Goal: Transaction & Acquisition: Obtain resource

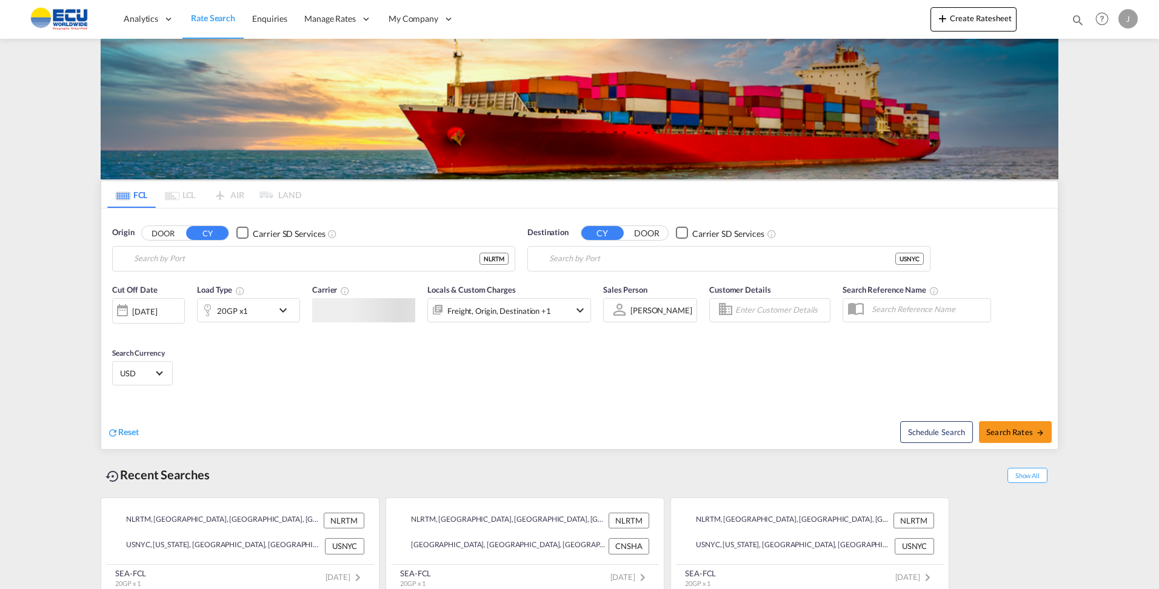
type input "[GEOGRAPHIC_DATA], NLRTM"
type input "[US_STATE], [GEOGRAPHIC_DATA], USNYC"
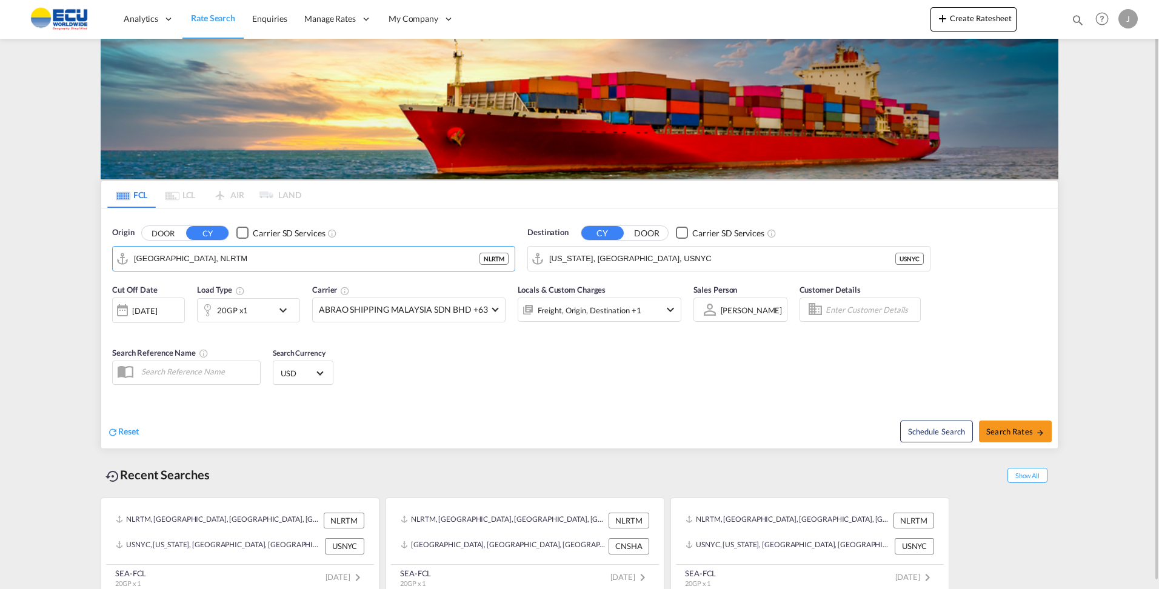
drag, startPoint x: 405, startPoint y: 262, endPoint x: 44, endPoint y: 244, distance: 362.3
click at [44, 244] on md-content "Analytics Reports Dashboard Rate Search Enquiries Manage Rates Contract Rates" at bounding box center [579, 294] width 1159 height 589
drag, startPoint x: 244, startPoint y: 261, endPoint x: 123, endPoint y: 252, distance: 120.9
click at [123, 252] on md-input-container "[GEOGRAPHIC_DATA], NLRTM" at bounding box center [314, 259] width 402 height 24
click at [190, 295] on div "[PERSON_NAME] Chile CLCNL" at bounding box center [228, 292] width 230 height 36
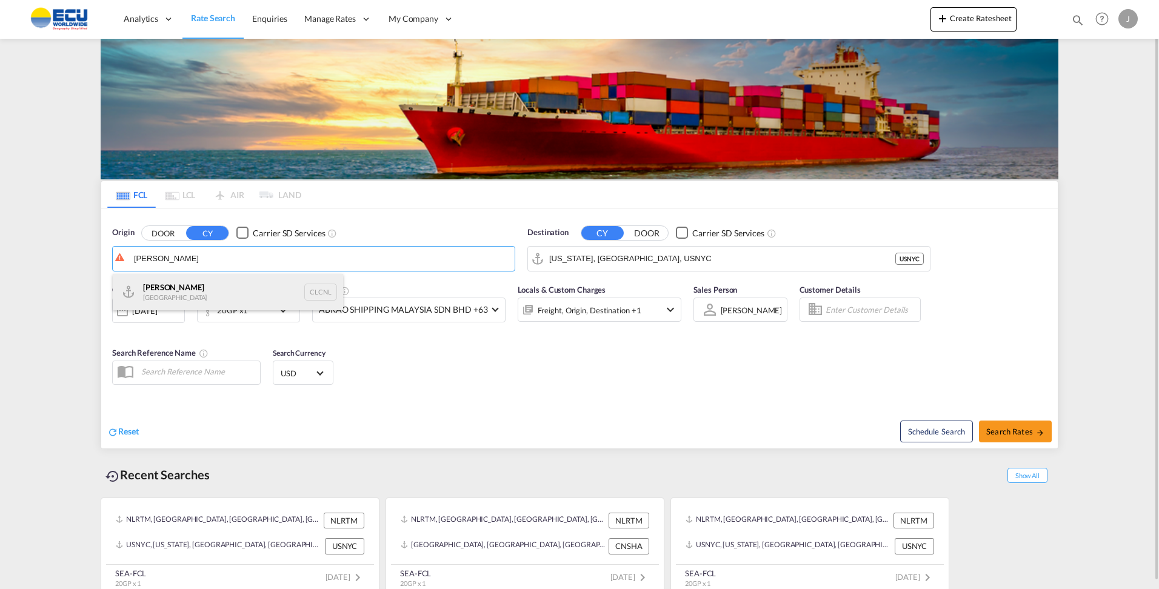
type input "[PERSON_NAME], CLCNL"
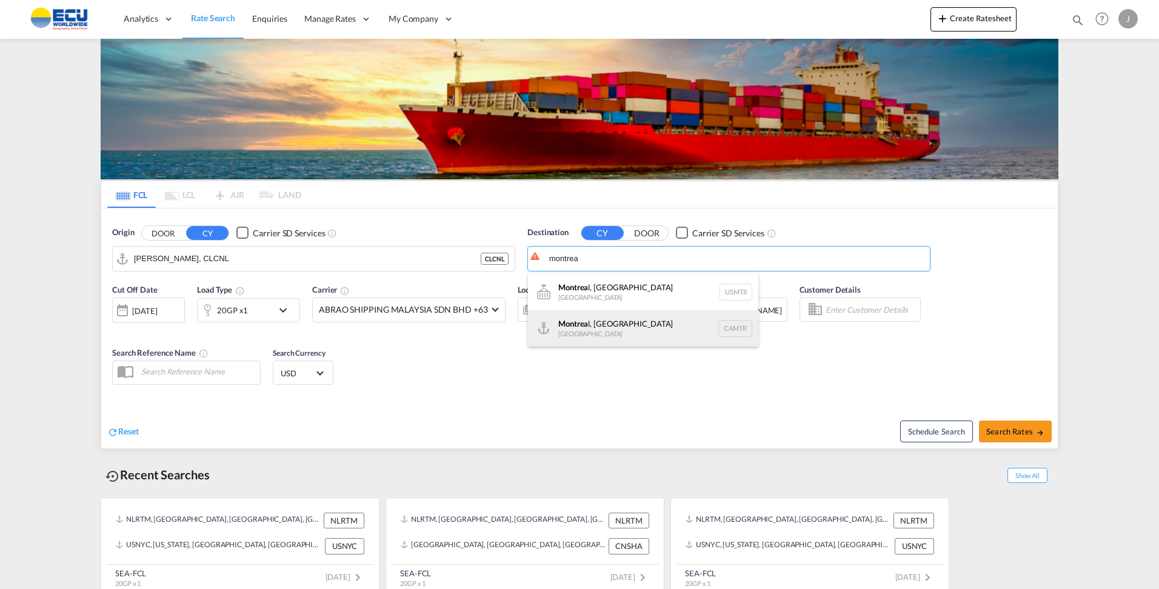
click at [590, 326] on div "Montrea l, [GEOGRAPHIC_DATA] [GEOGRAPHIC_DATA] CAMTR" at bounding box center [643, 328] width 230 height 36
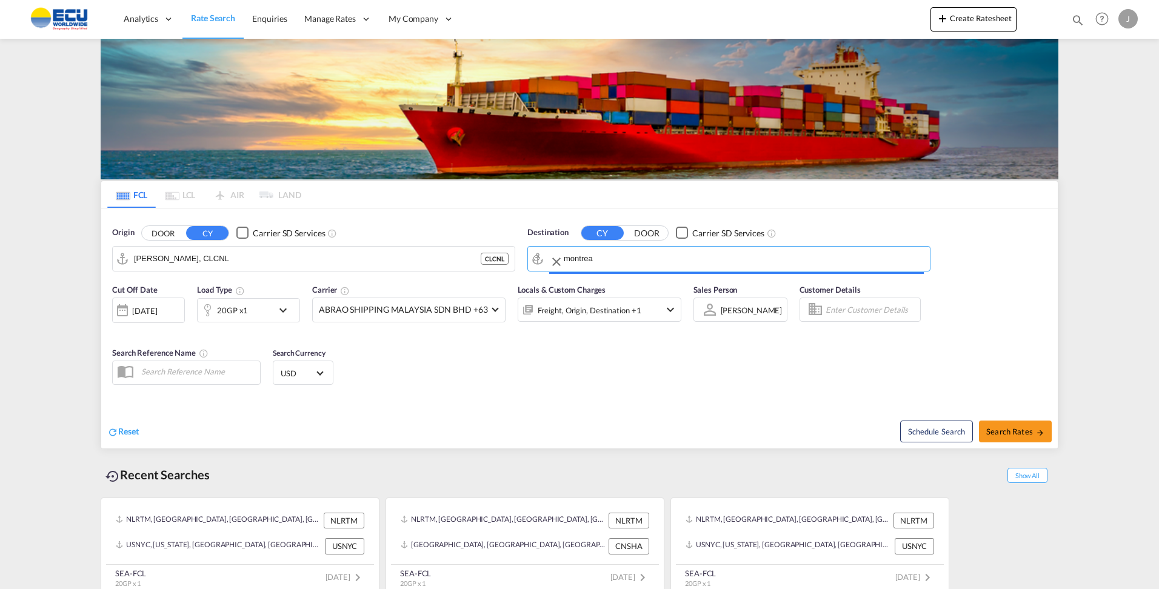
type input "[GEOGRAPHIC_DATA], [GEOGRAPHIC_DATA], CAMTR"
click at [275, 310] on div "20GP x1" at bounding box center [248, 310] width 103 height 24
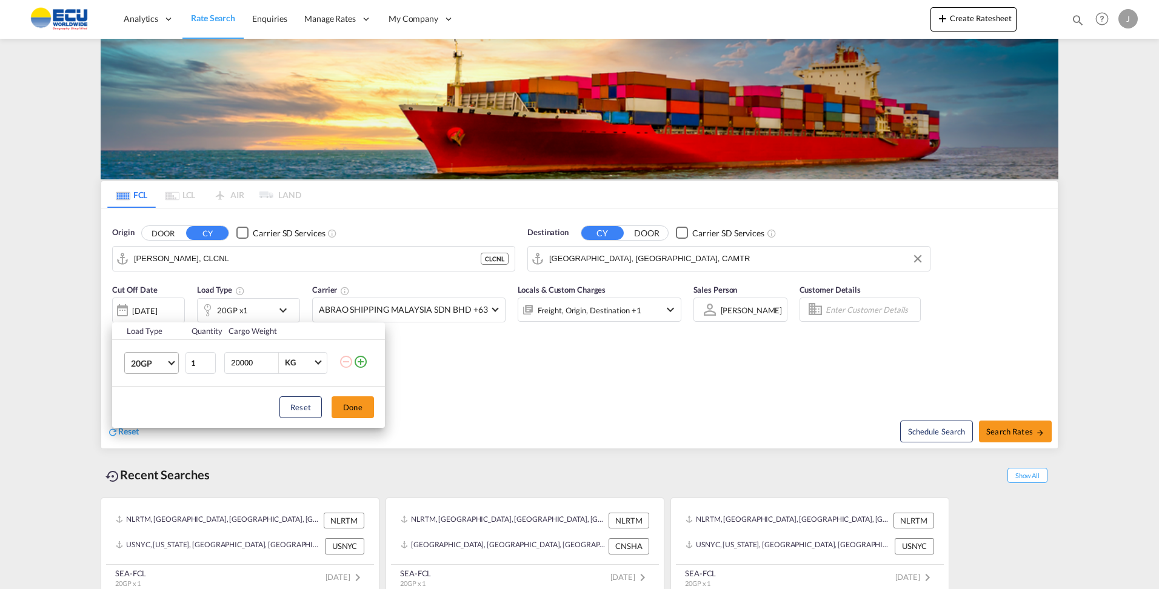
click at [166, 362] on md-select-value "20GP" at bounding box center [154, 363] width 48 height 21
click at [152, 416] on div "40HC" at bounding box center [142, 421] width 22 height 12
click at [343, 407] on button "Done" at bounding box center [353, 407] width 42 height 22
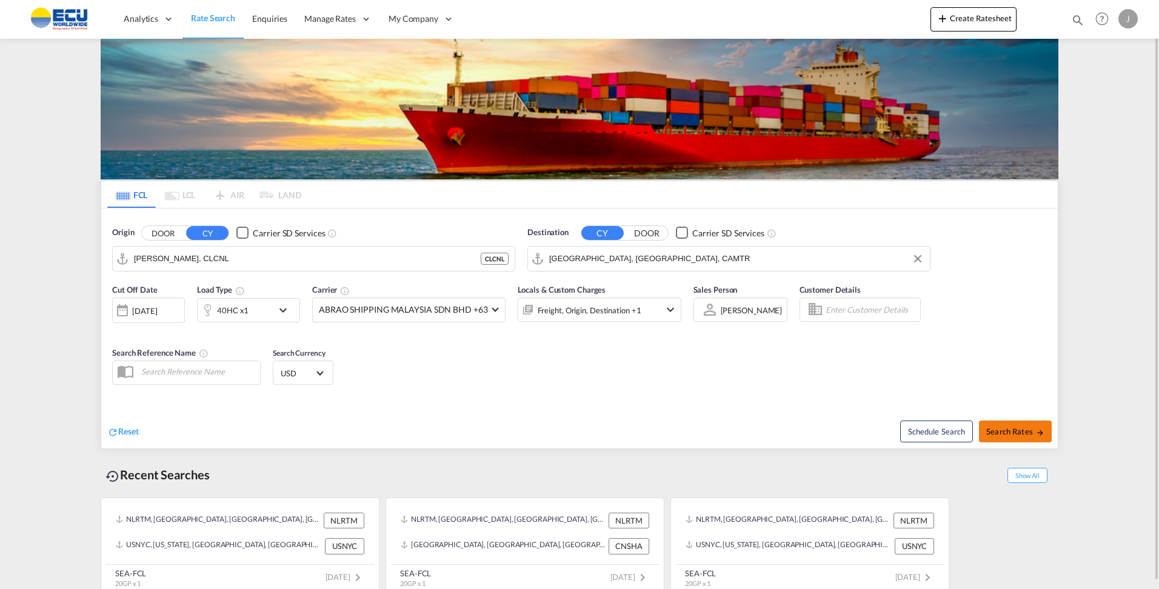
click at [1010, 432] on span "Search Rates" at bounding box center [1015, 432] width 58 height 10
type input "CLCNL to CAMTR / [DATE]"
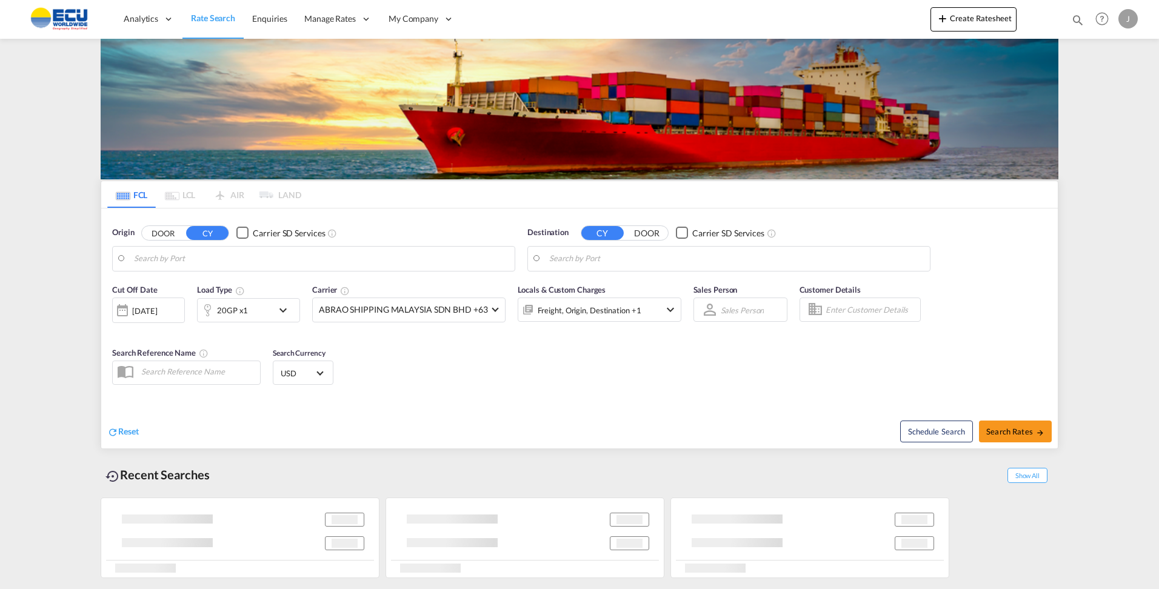
type input "[PERSON_NAME], CLCNL"
type input "[GEOGRAPHIC_DATA], [GEOGRAPHIC_DATA], CAMTR"
